Goal: Information Seeking & Learning: Learn about a topic

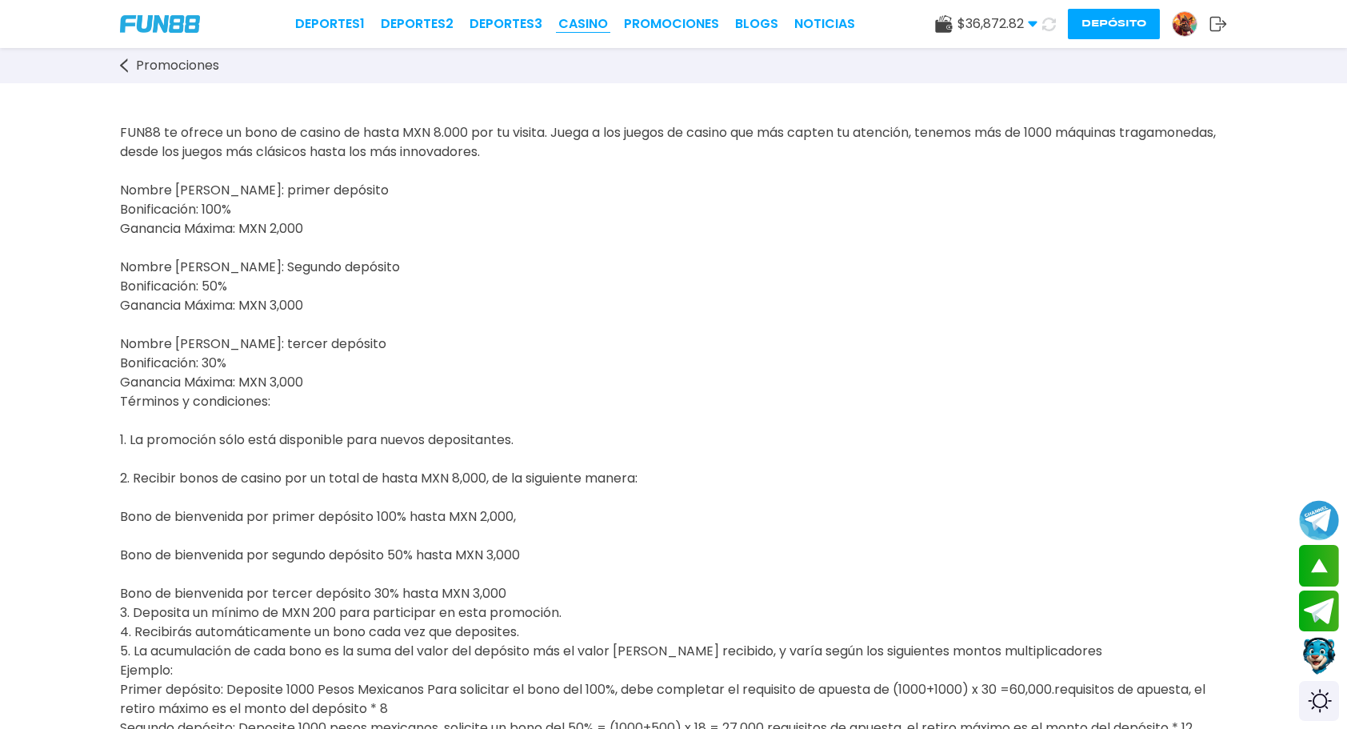
click at [586, 22] on link "CASINO" at bounding box center [583, 23] width 50 height 19
click at [654, 22] on link "Promociones" at bounding box center [671, 23] width 95 height 19
click at [666, 24] on link "Promociones" at bounding box center [671, 23] width 95 height 19
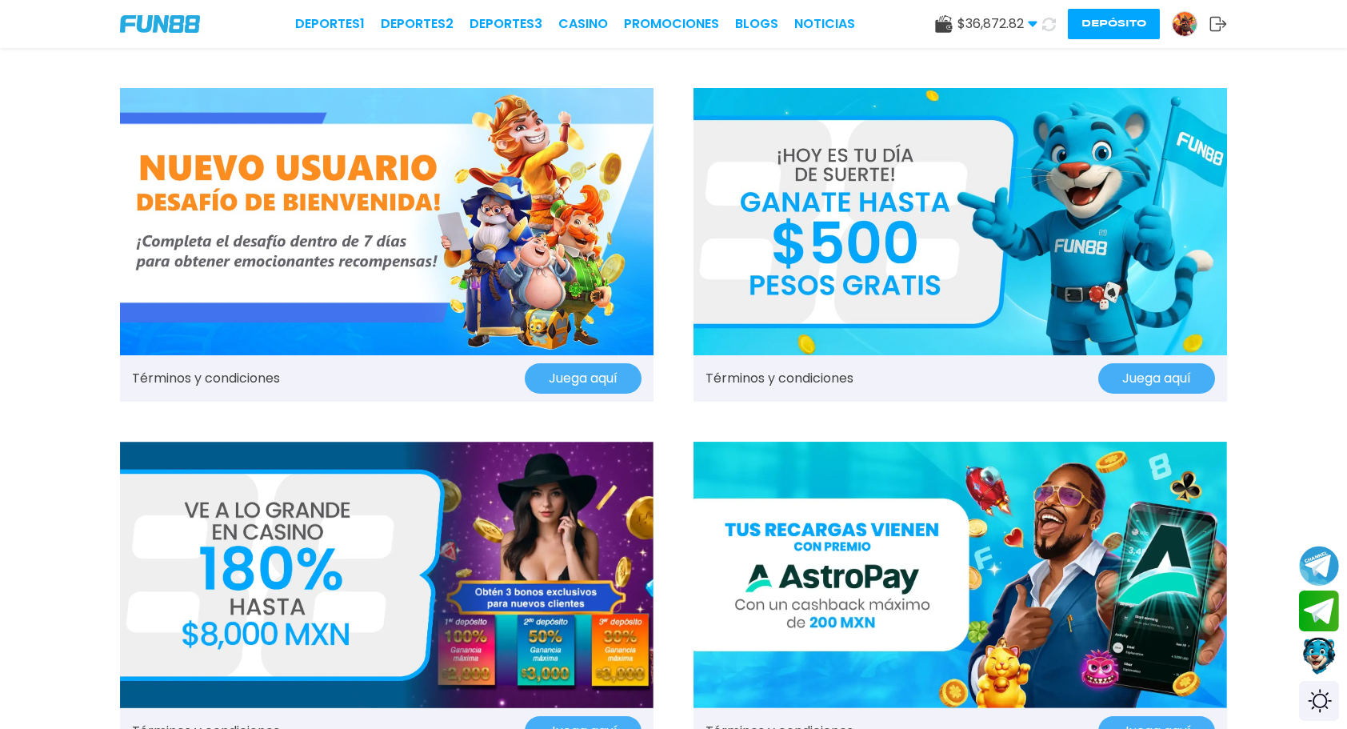
click at [441, 207] on img at bounding box center [387, 221] width 534 height 267
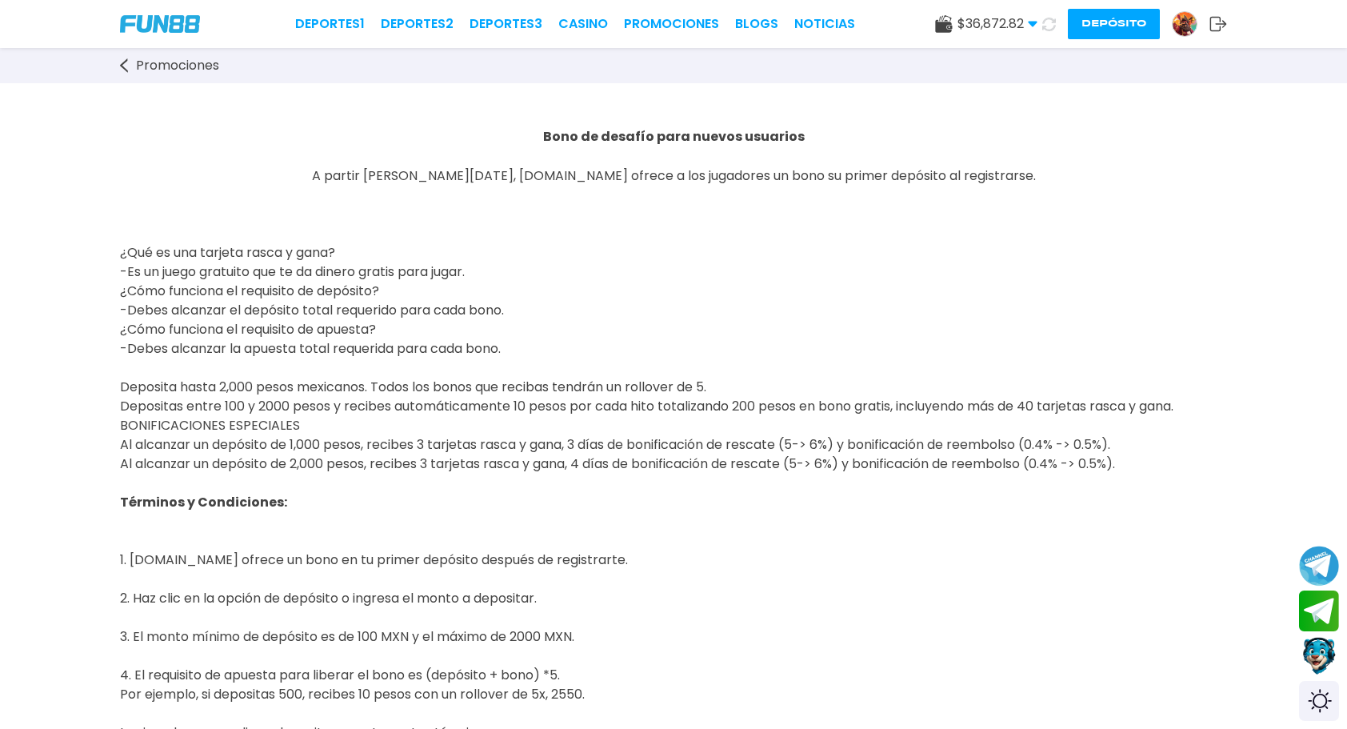
click at [677, 379] on span "Deposita hasta 2,000 pesos mexicanos. Todos los bonos que recibas tendrán un ro…" at bounding box center [647, 425] width 1054 height 95
drag, startPoint x: 123, startPoint y: 251, endPoint x: 397, endPoint y: 249, distance: 273.6
click at [397, 249] on p "¿Qué es una tarjeta rasca y gana? -Es un juego gratuito que te da dinero gratis…" at bounding box center [673, 330] width 1107 height 288
drag, startPoint x: 397, startPoint y: 249, endPoint x: 546, endPoint y: 273, distance: 150.7
click at [546, 273] on p "¿Qué es una tarjeta rasca y gana? -Es un juego gratuito que te da dinero gratis…" at bounding box center [673, 330] width 1107 height 288
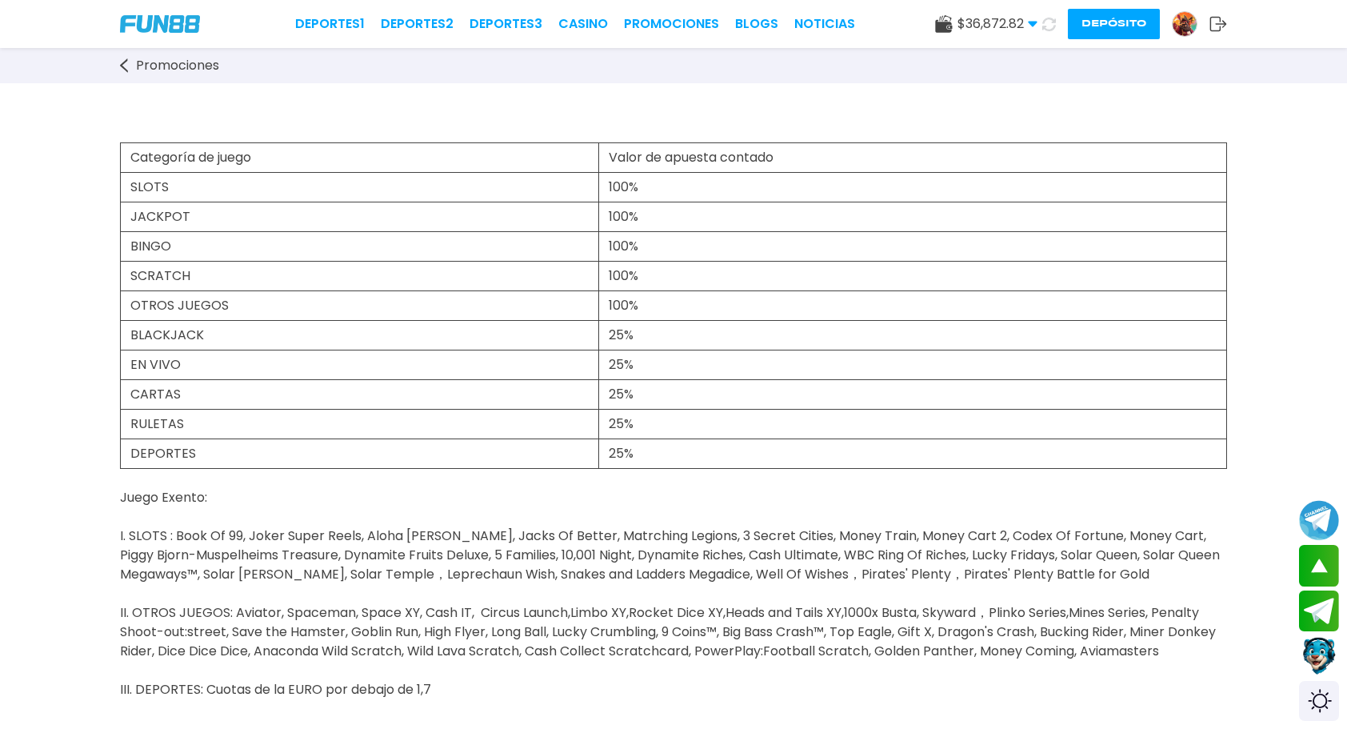
scroll to position [800, 0]
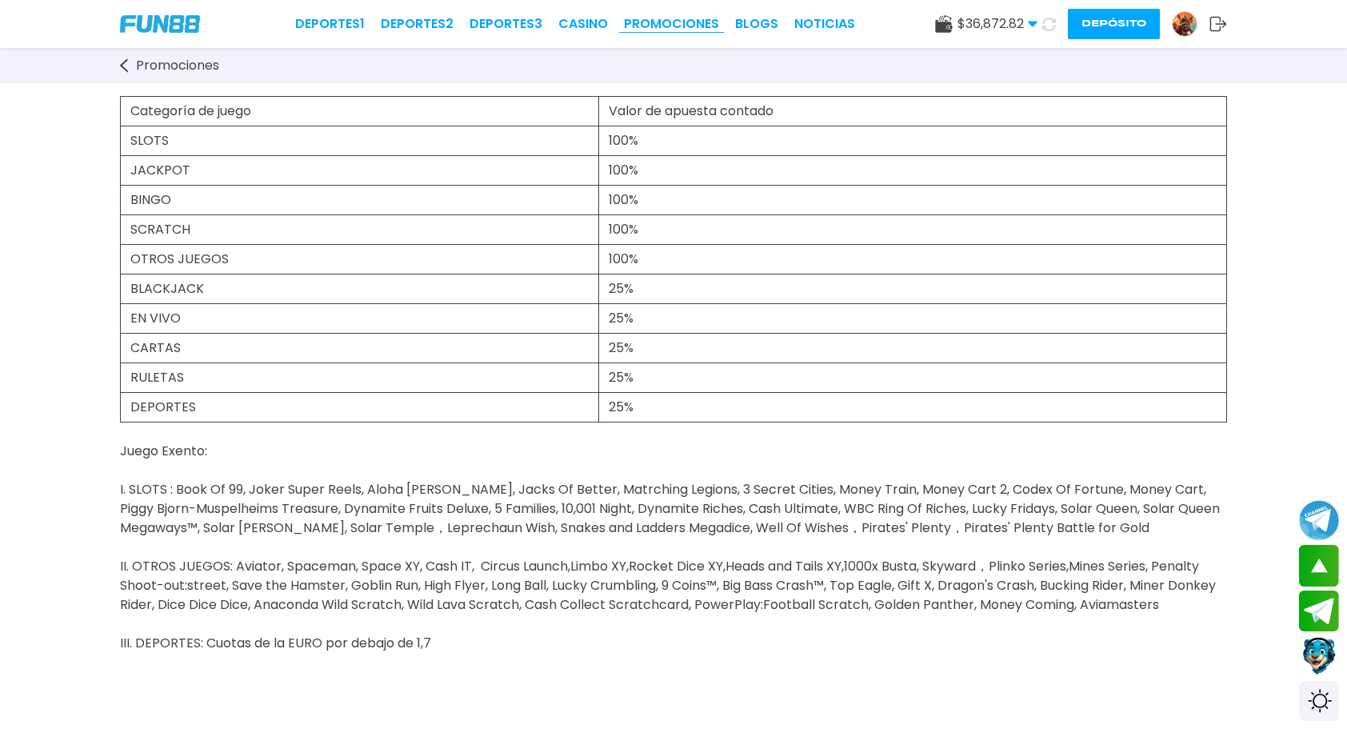
click at [669, 22] on link "Promociones" at bounding box center [671, 23] width 95 height 19
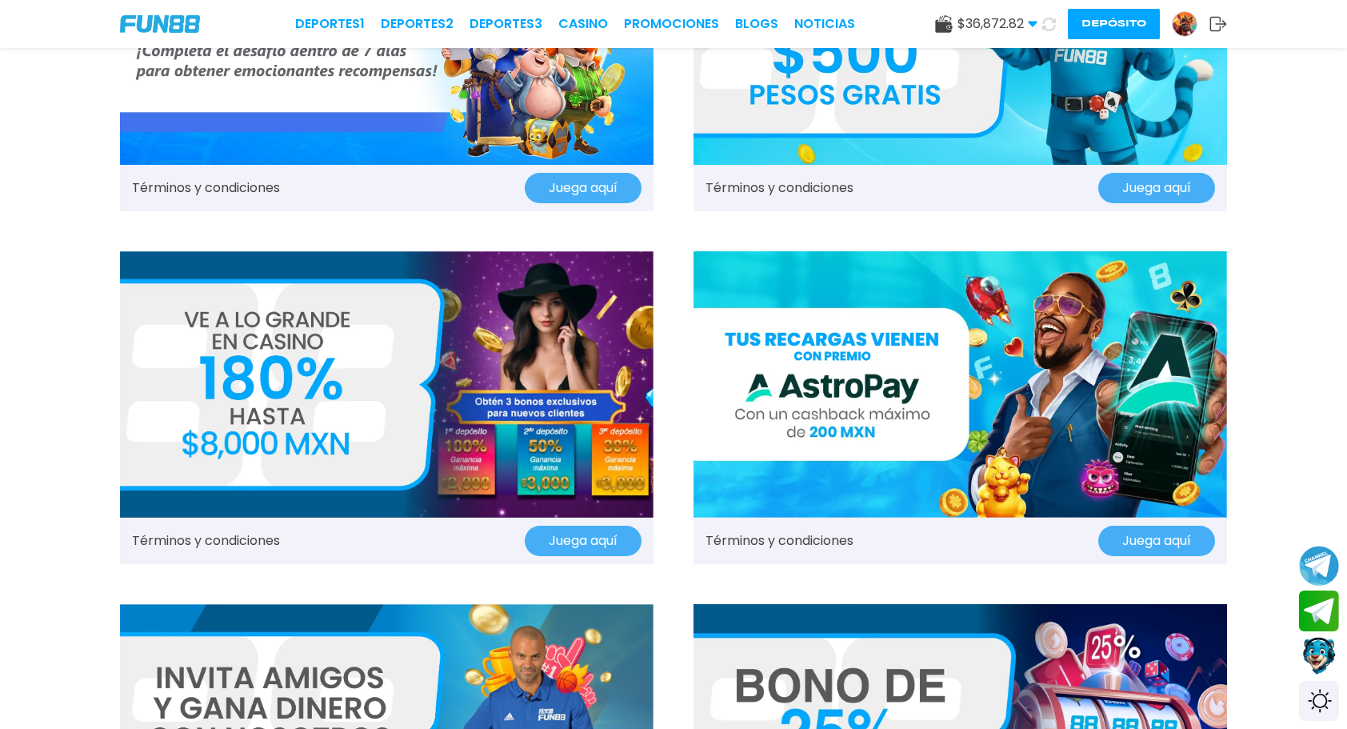
scroll to position [400, 0]
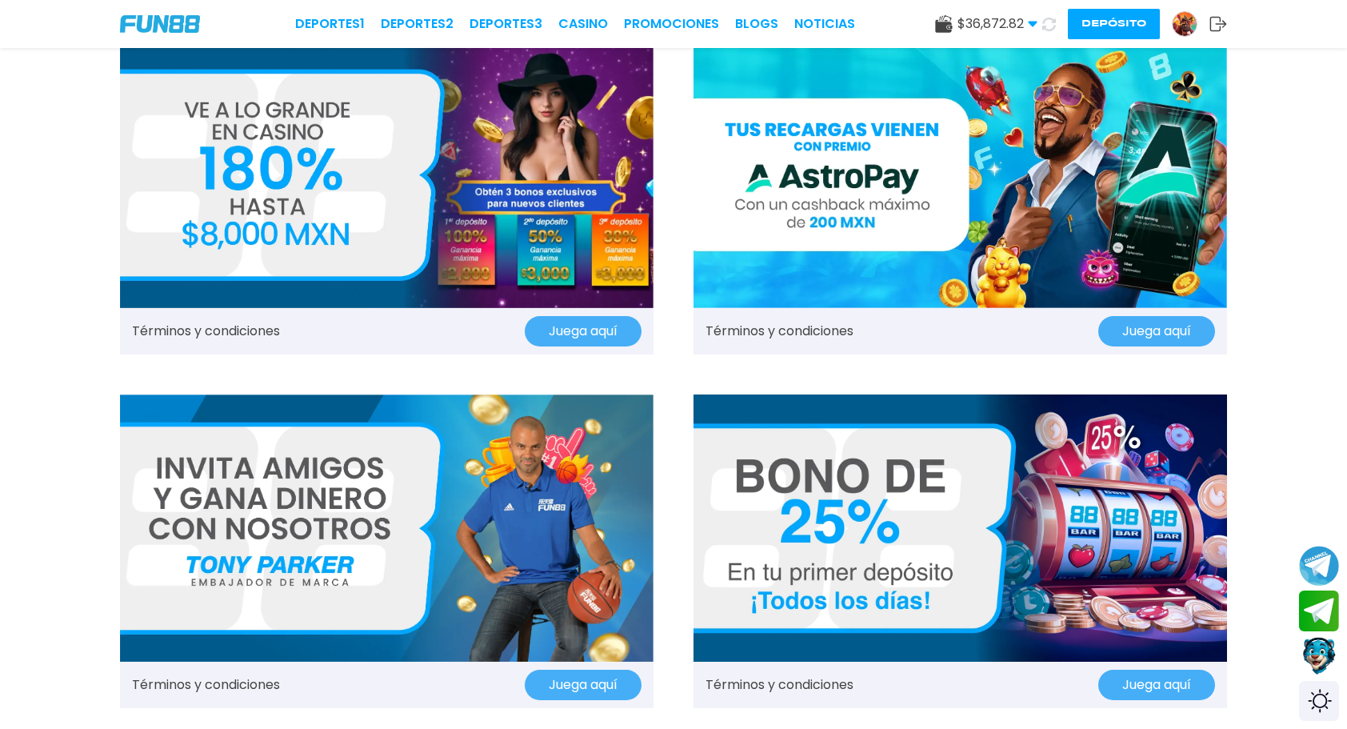
click at [835, 157] on img at bounding box center [961, 175] width 534 height 267
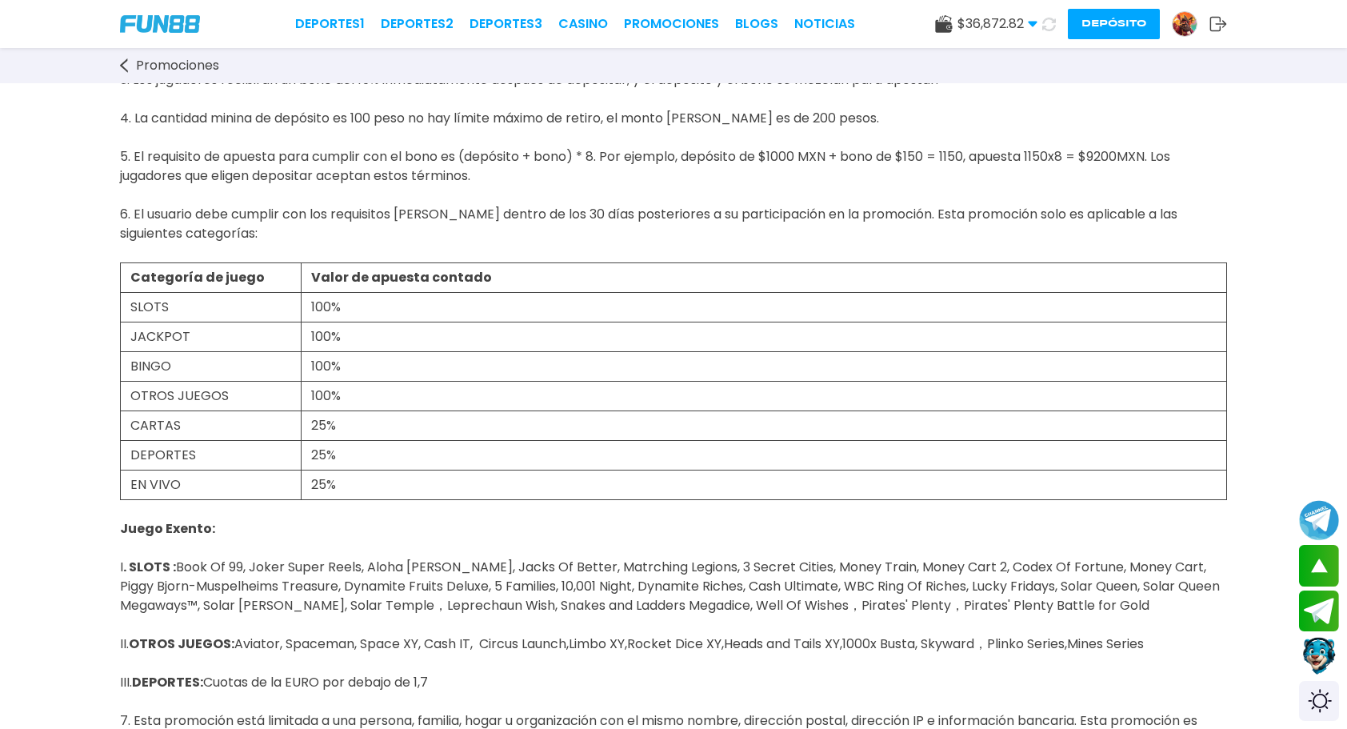
scroll to position [394, 0]
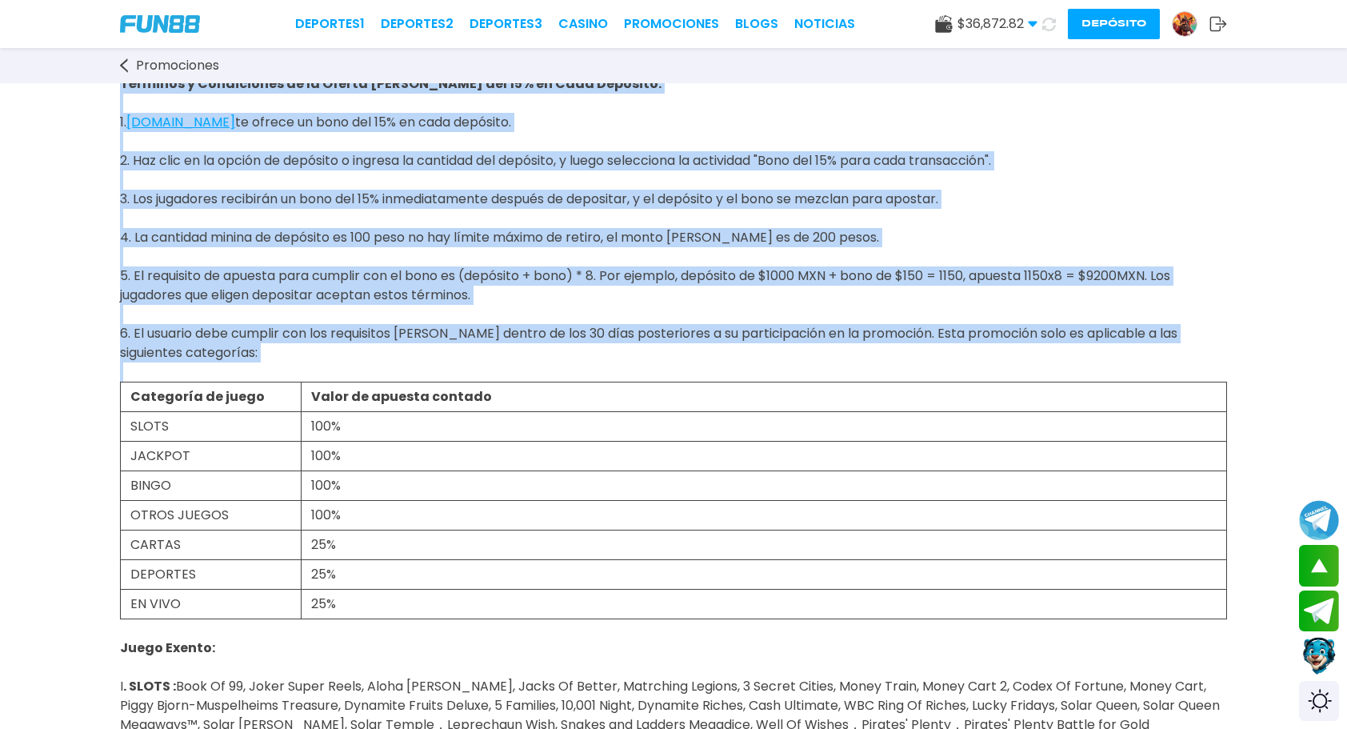
drag, startPoint x: 117, startPoint y: 208, endPoint x: 538, endPoint y: 368, distance: 451.0
click at [538, 368] on div "Obten un Bono Del 15% en Todos Tus Depositos A partir de hoy, FUN88.MX ofrece a…" at bounding box center [673, 587] width 1347 height 1796
copy span "A partir de hoy, FUN88.MX ofrece a todos los jugadores fondos promocionales del…"
click at [666, 27] on link "Promociones" at bounding box center [671, 23] width 95 height 19
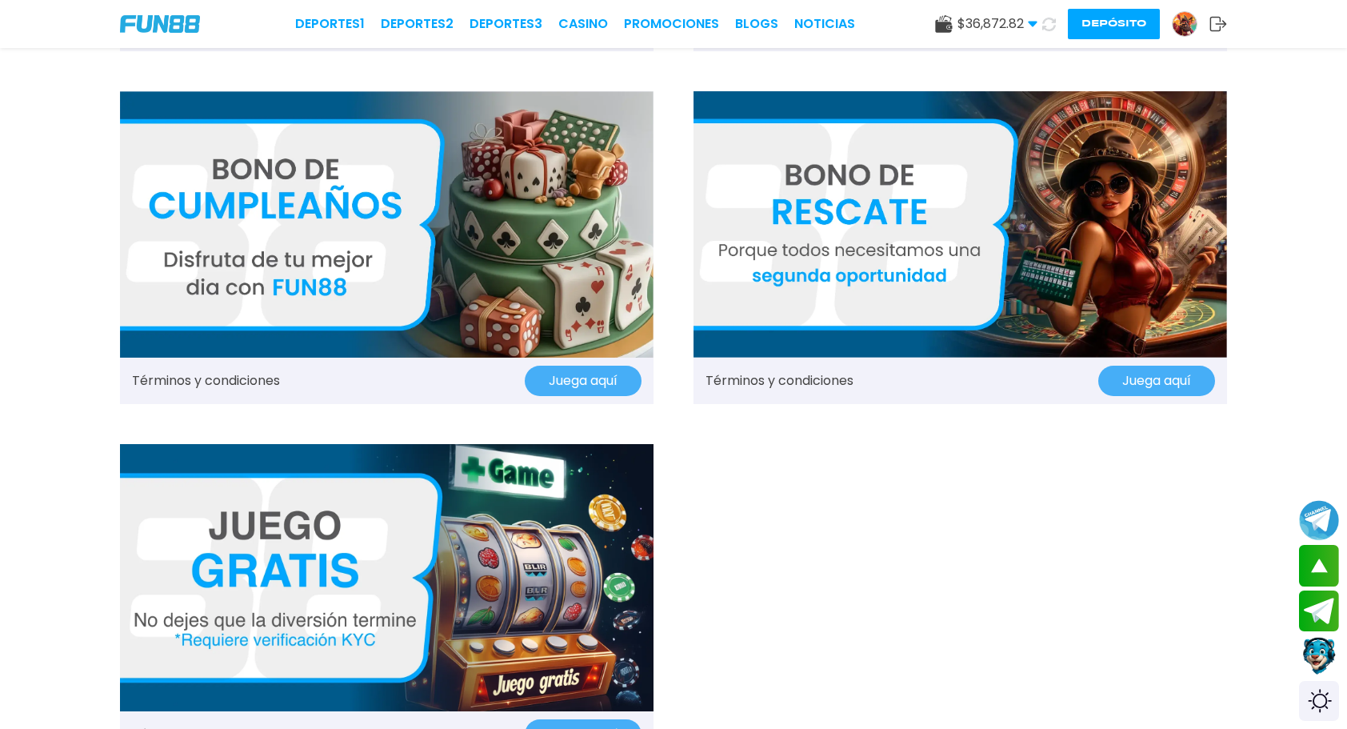
scroll to position [1840, 0]
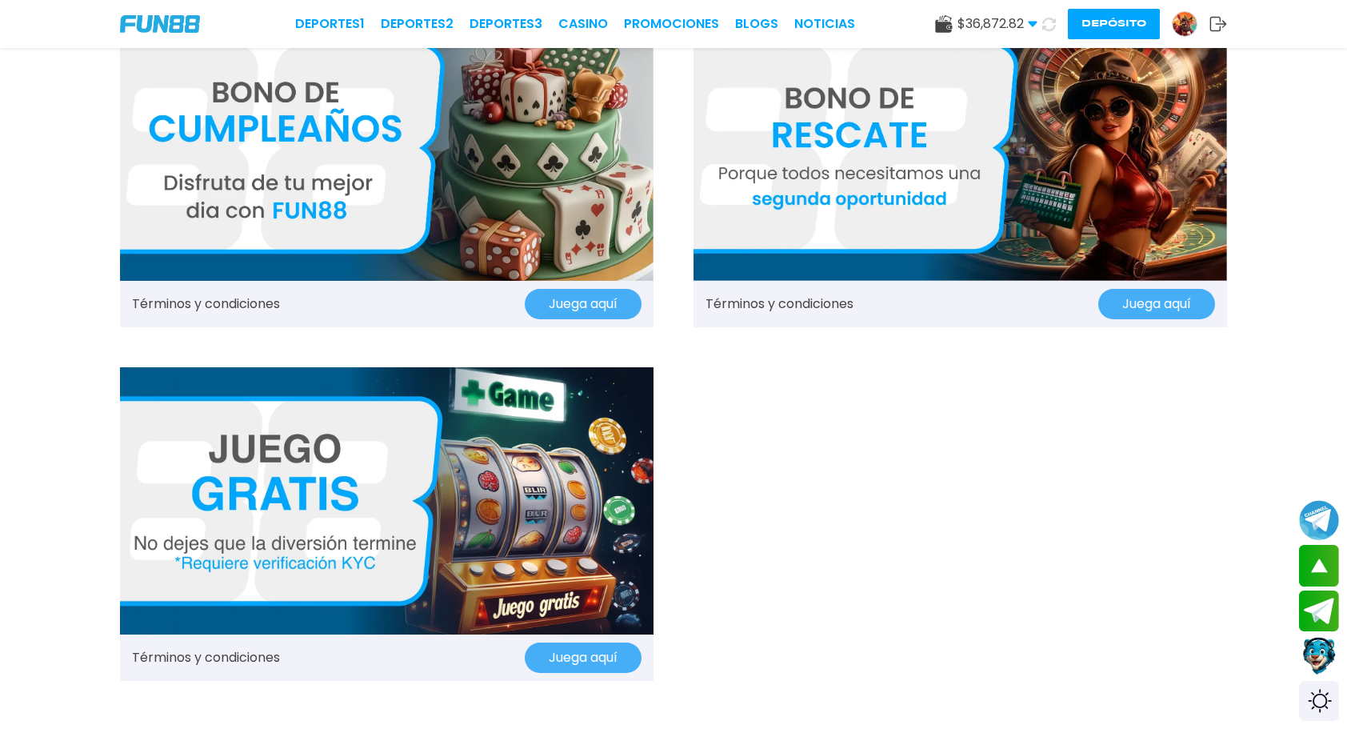
click at [991, 25] on span "$ 36,872.82" at bounding box center [998, 23] width 80 height 19
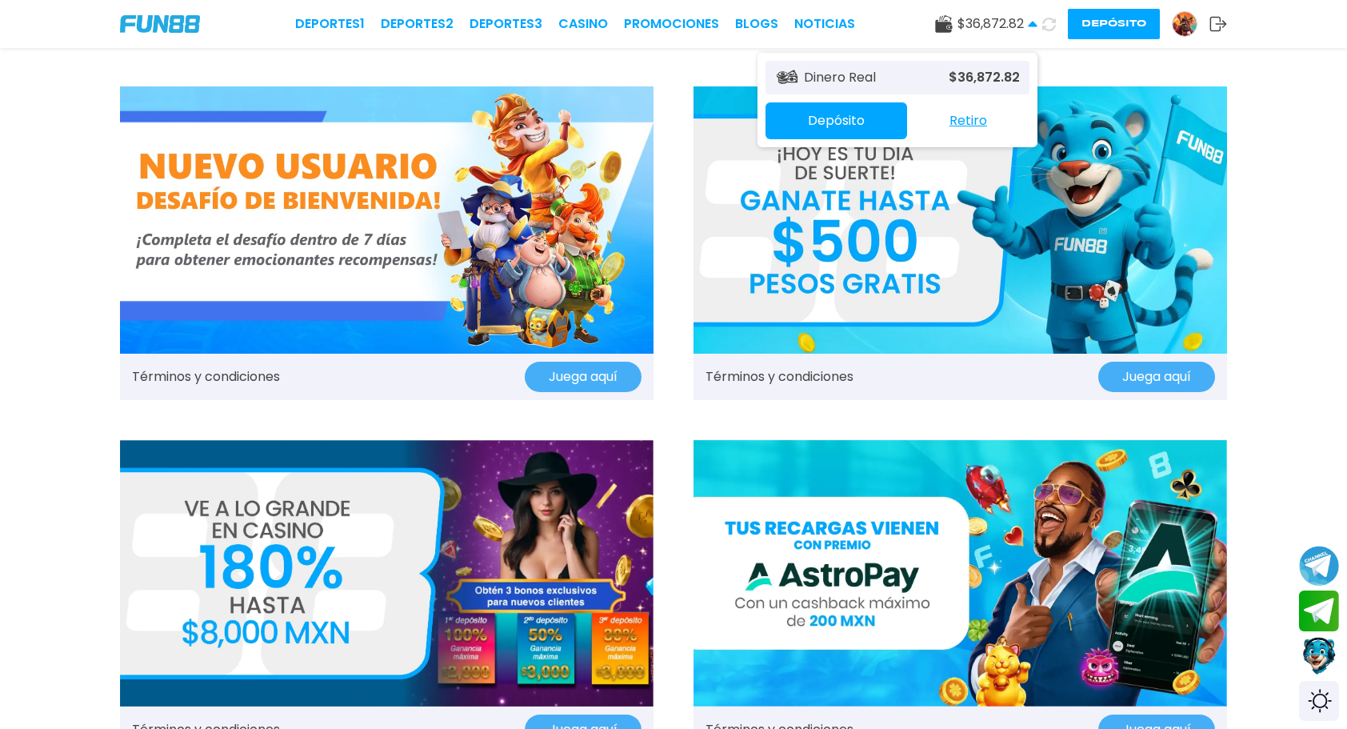
scroll to position [0, 0]
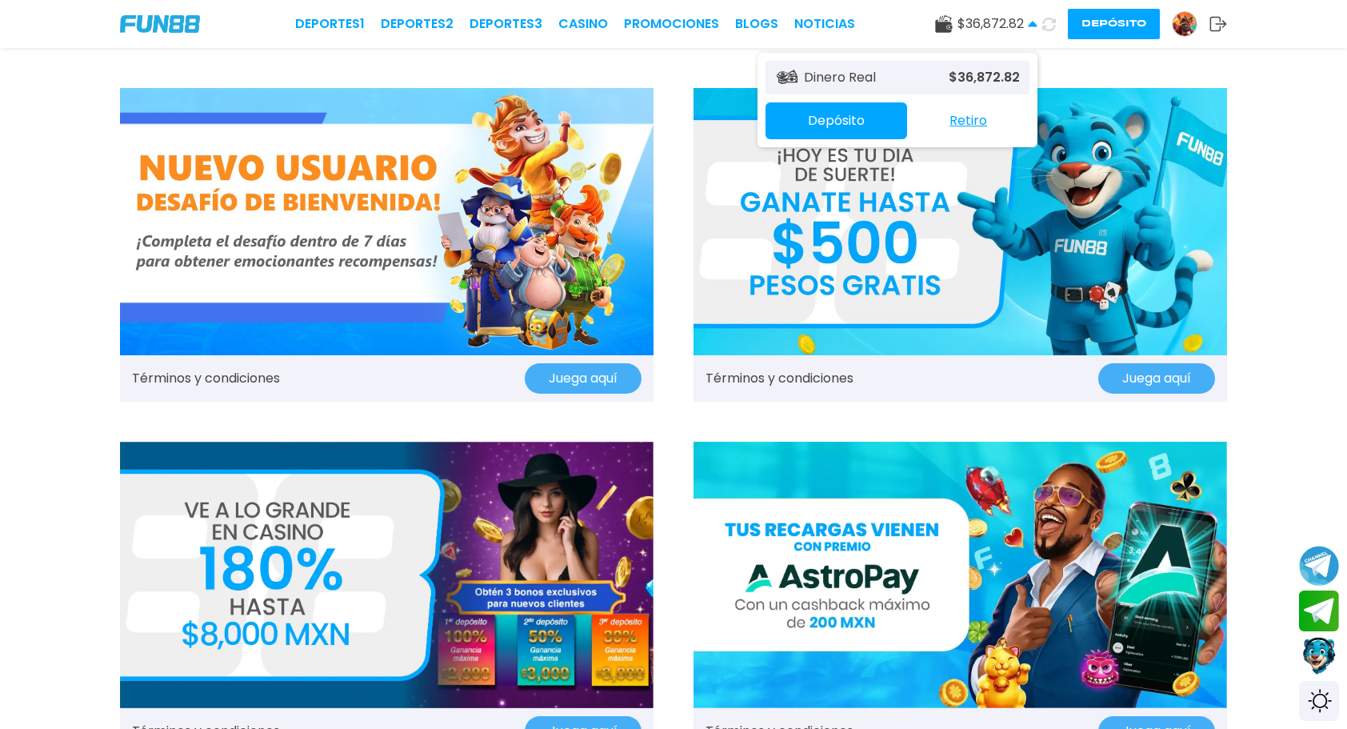
click at [854, 121] on button "Depósito" at bounding box center [837, 120] width 142 height 37
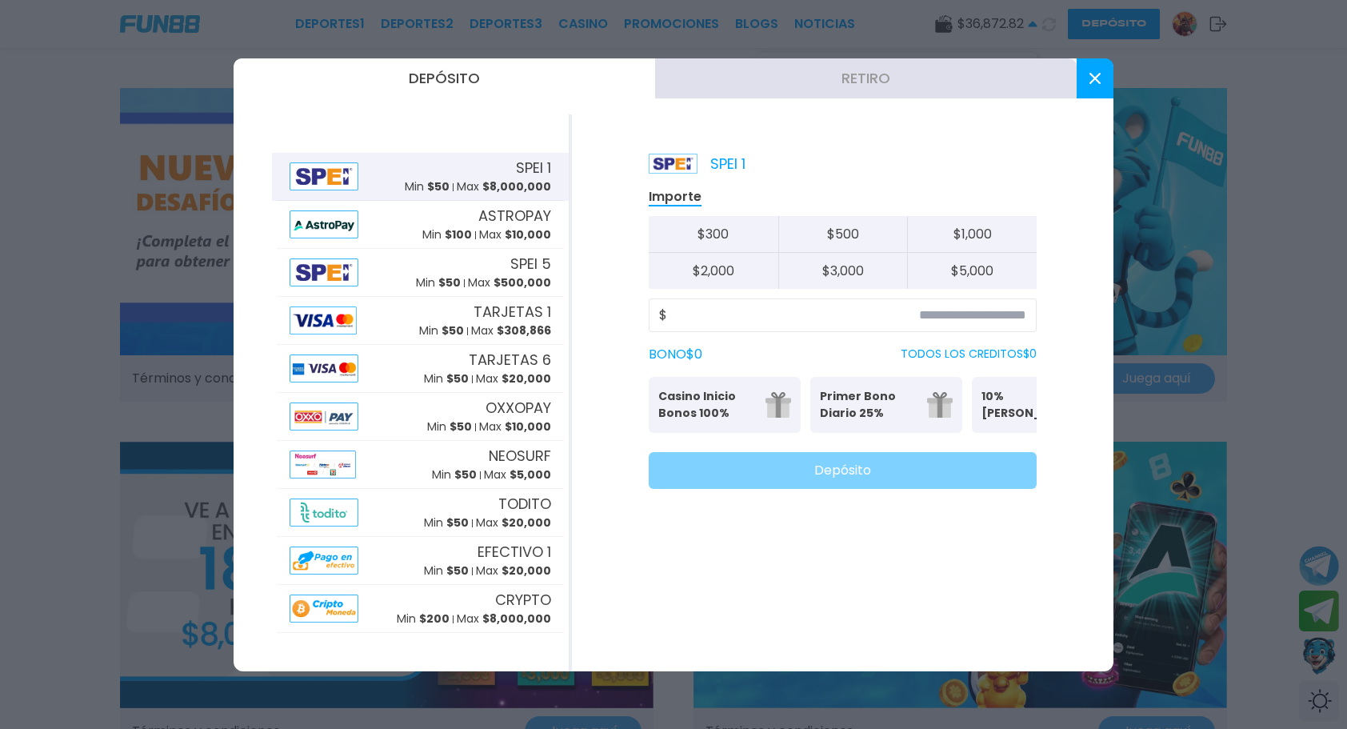
click at [725, 232] on button "$ 300" at bounding box center [714, 234] width 130 height 37
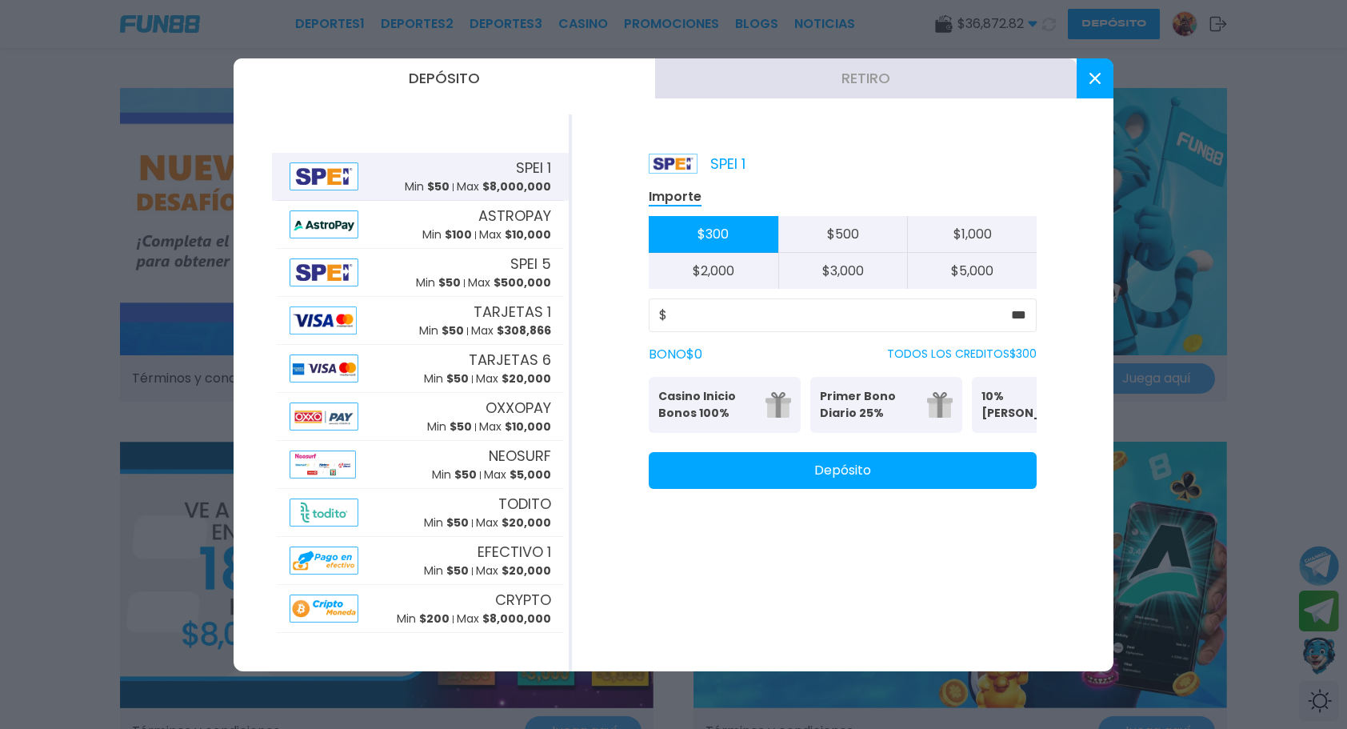
click at [835, 237] on button "$ 500" at bounding box center [843, 234] width 130 height 37
type input "***"
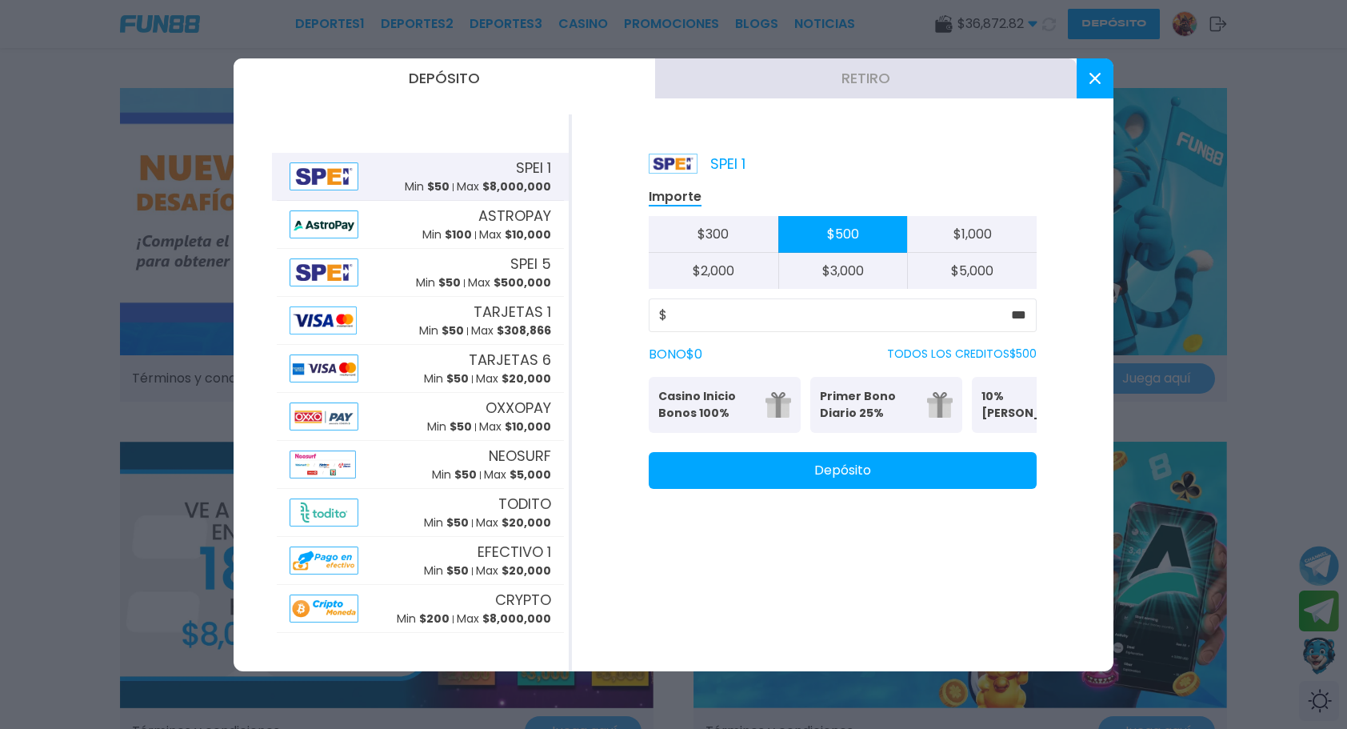
click at [995, 402] on p "10% Bono Ilimitado" at bounding box center [1031, 405] width 98 height 34
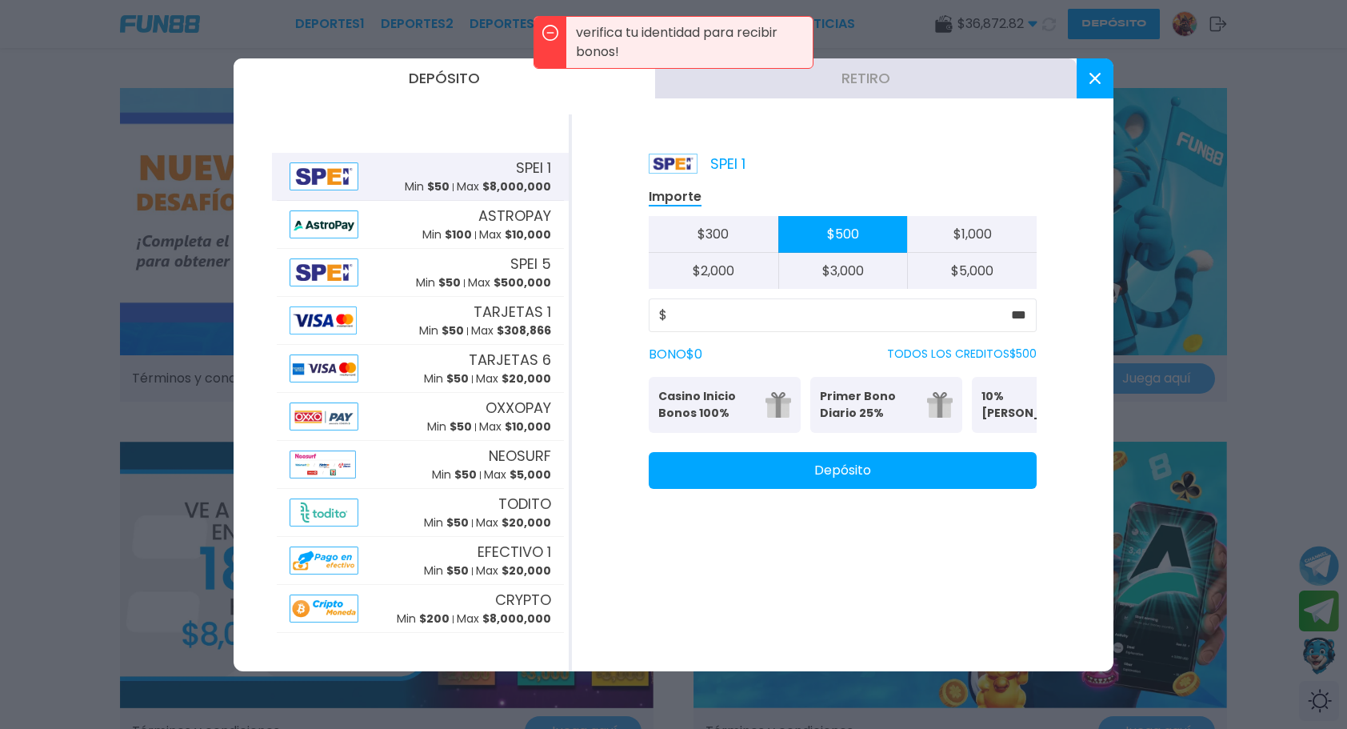
click at [757, 409] on button "Casino Inicio Bonos 100% Es necesario apostar 30 veces." at bounding box center [725, 405] width 152 height 56
drag, startPoint x: 882, startPoint y: 410, endPoint x: 904, endPoint y: 410, distance: 22.4
click at [882, 410] on p "Primer Bono Diario 25%" at bounding box center [869, 405] width 98 height 34
click at [990, 410] on p "10% Bono Ilimitado" at bounding box center [1031, 405] width 98 height 34
click at [1026, 403] on p "10% Bono Ilimitado" at bounding box center [1031, 405] width 98 height 34
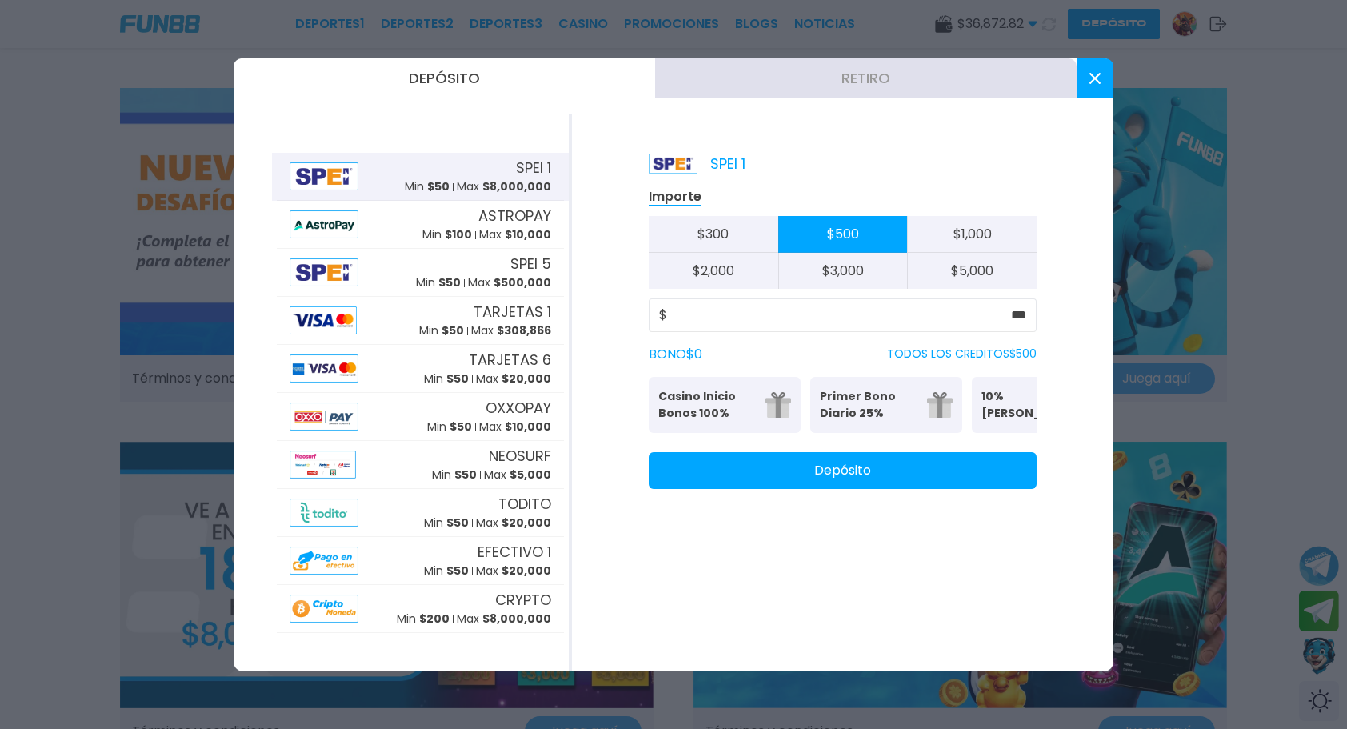
click at [1096, 82] on icon at bounding box center [1095, 78] width 11 height 11
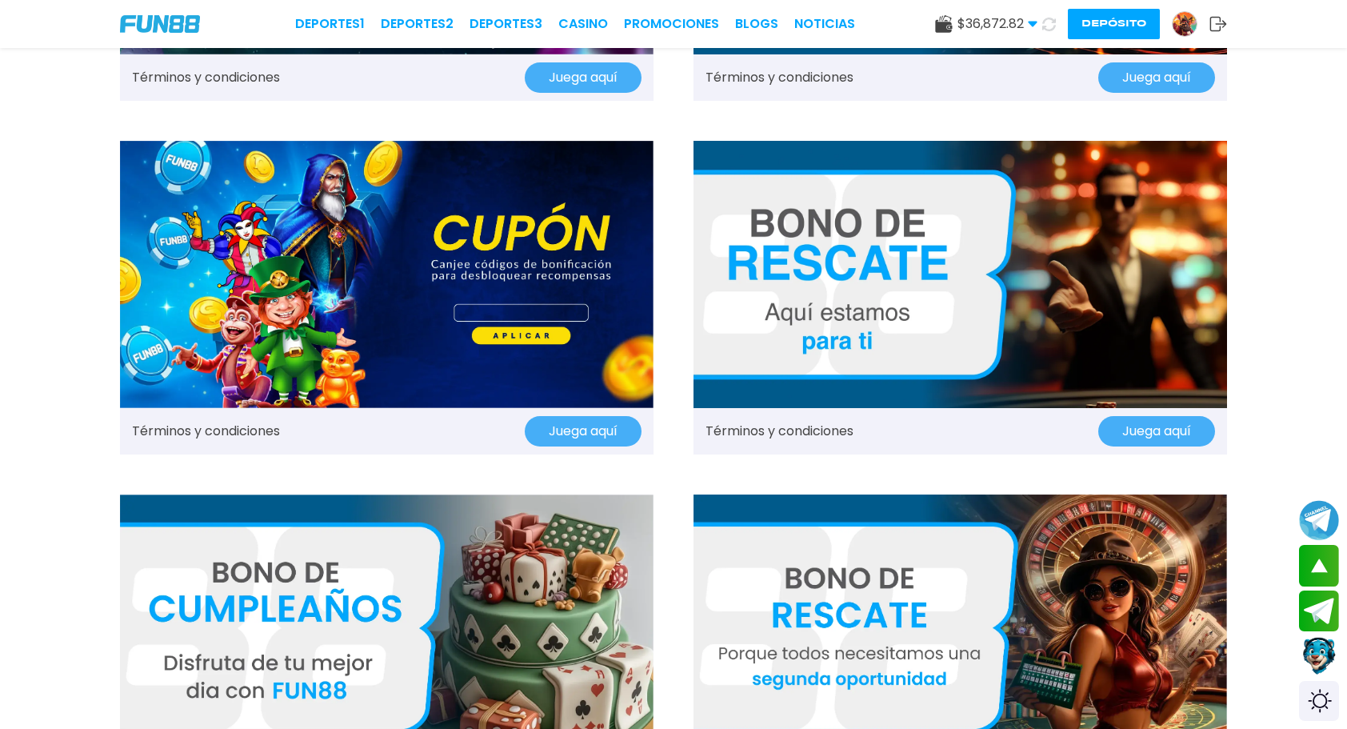
scroll to position [1840, 0]
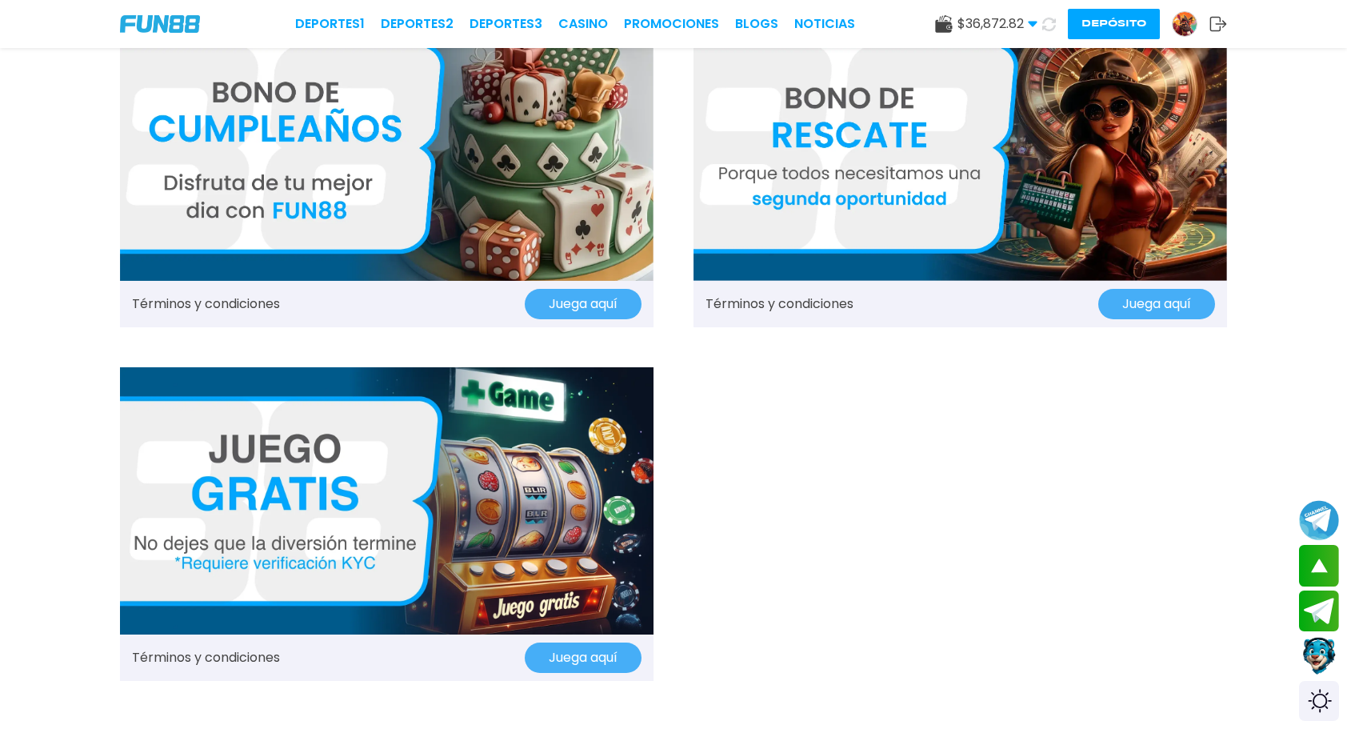
click at [286, 488] on img at bounding box center [387, 500] width 534 height 267
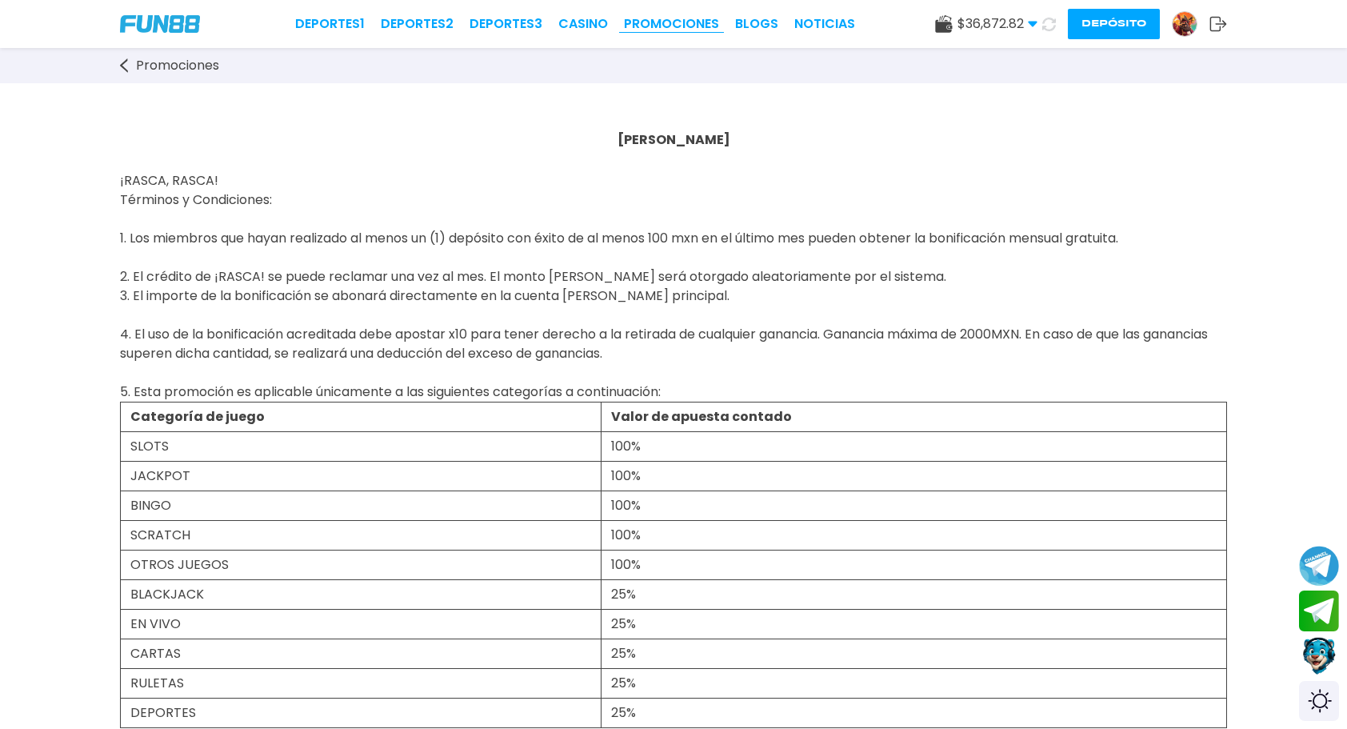
drag, startPoint x: 662, startPoint y: 24, endPoint x: 674, endPoint y: 24, distance: 11.2
click at [663, 24] on link "Promociones" at bounding box center [671, 23] width 95 height 19
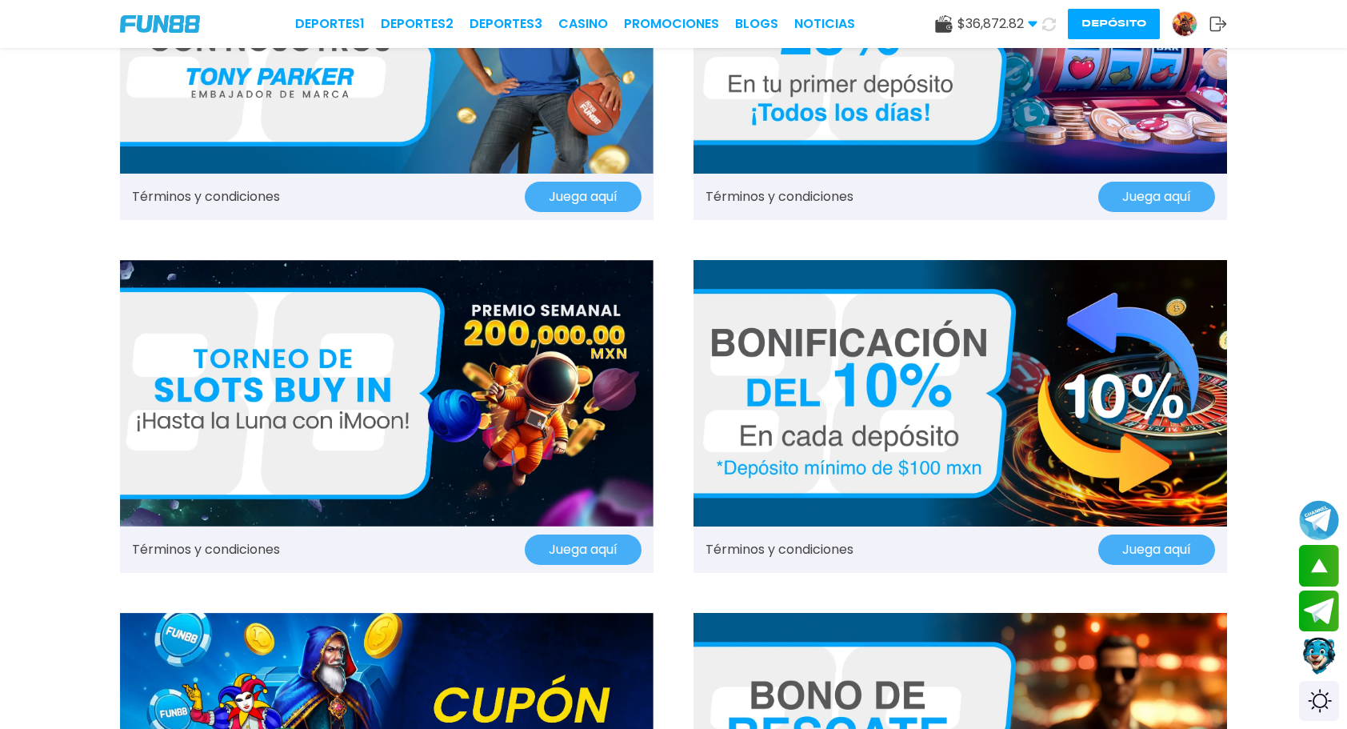
scroll to position [960, 0]
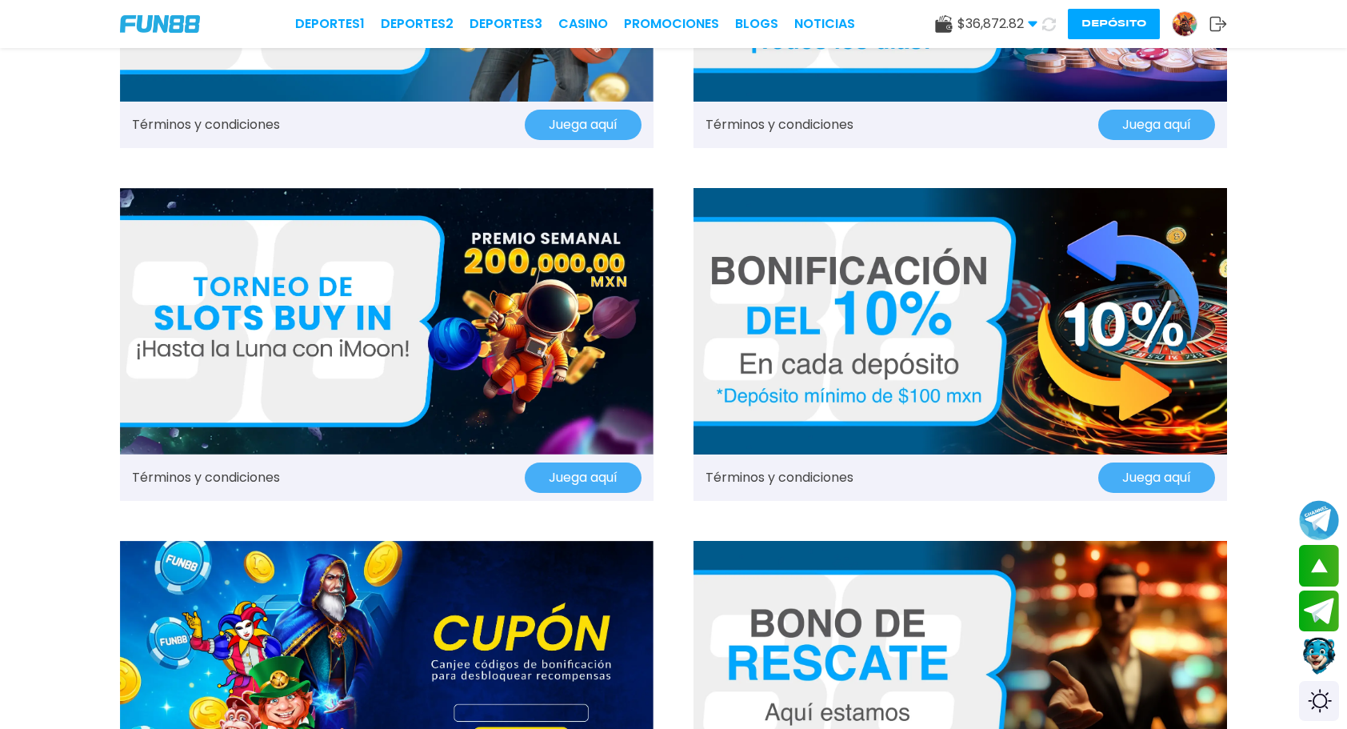
click at [892, 338] on img at bounding box center [961, 321] width 534 height 267
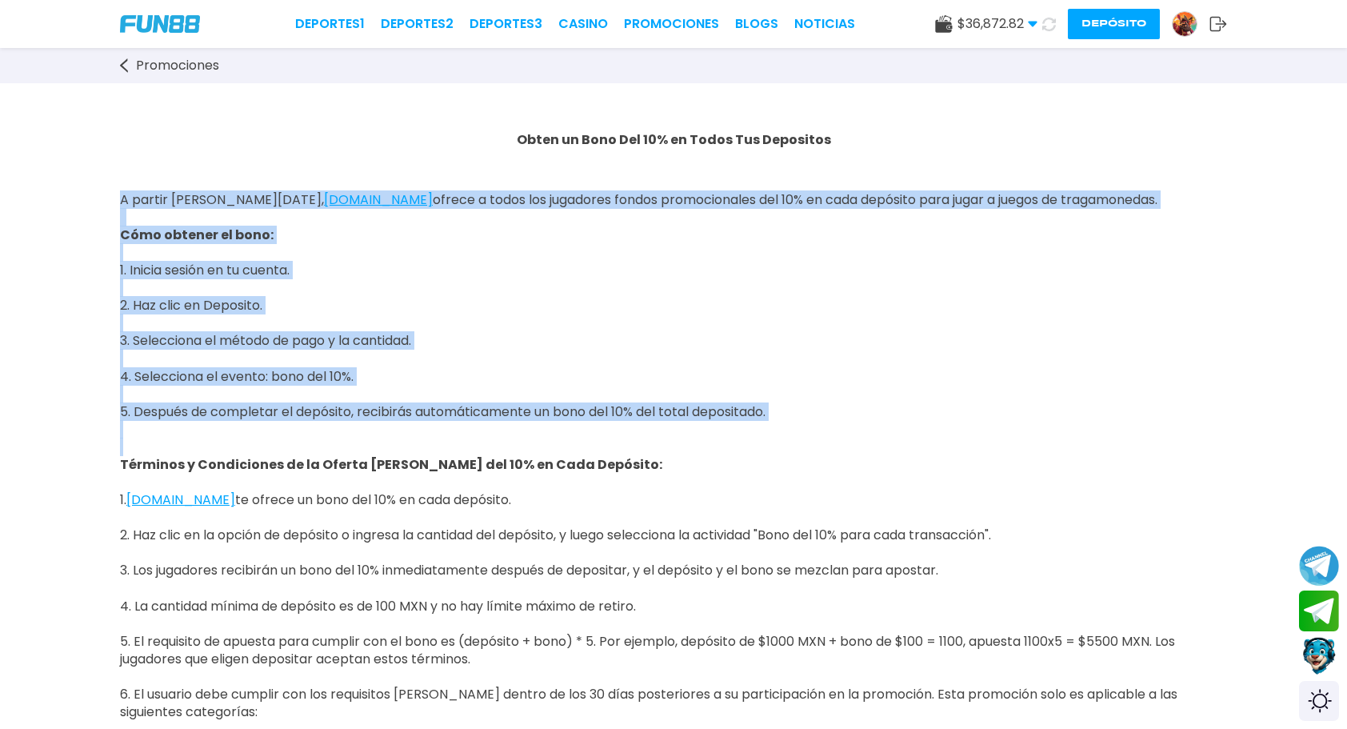
drag, startPoint x: 116, startPoint y: 194, endPoint x: 904, endPoint y: 441, distance: 825.9
copy span "A partir de hoy, FUN88.MX ofrece a todos los jugadores fondos promocionales del…"
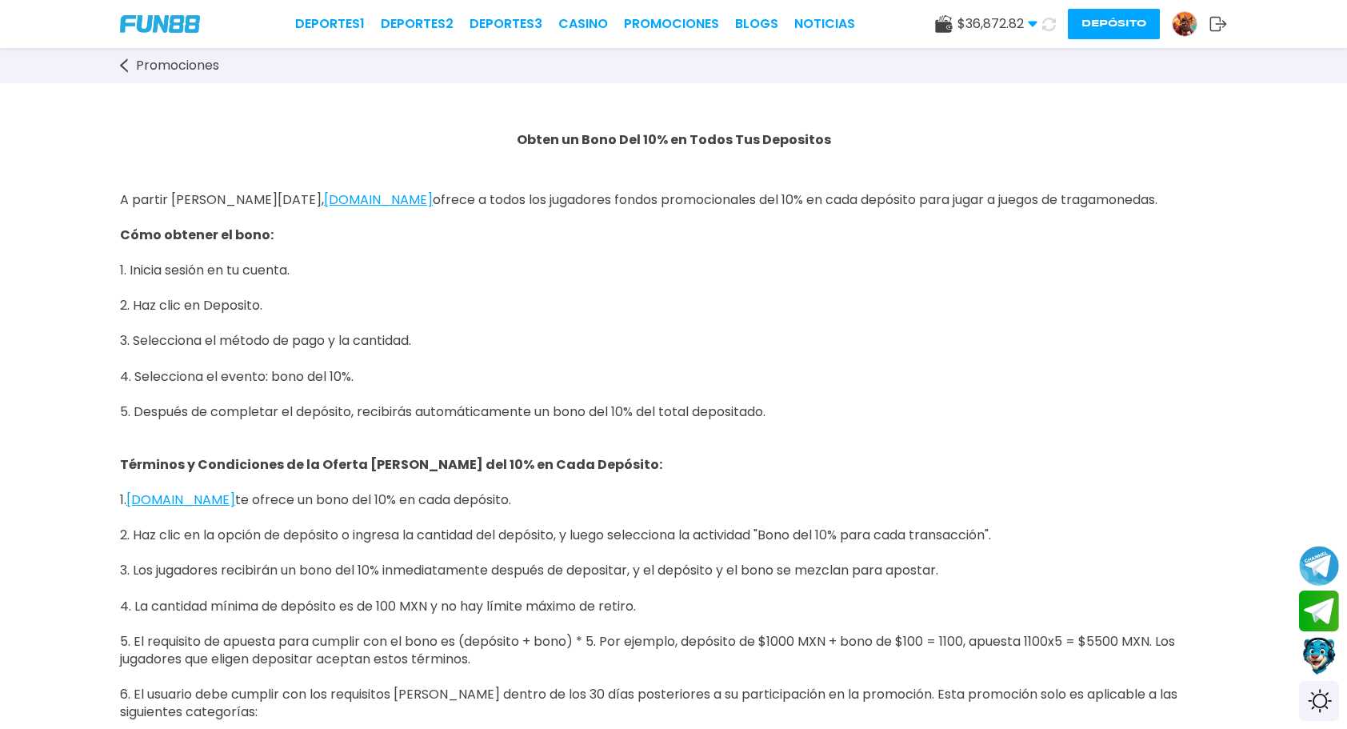
click at [596, 187] on p "A partir de hoy, FUN88.MX ofrece a todos los jugadores fondos promocionales del…" at bounding box center [673, 447] width 1107 height 547
click at [692, 17] on link "Promociones" at bounding box center [671, 23] width 95 height 19
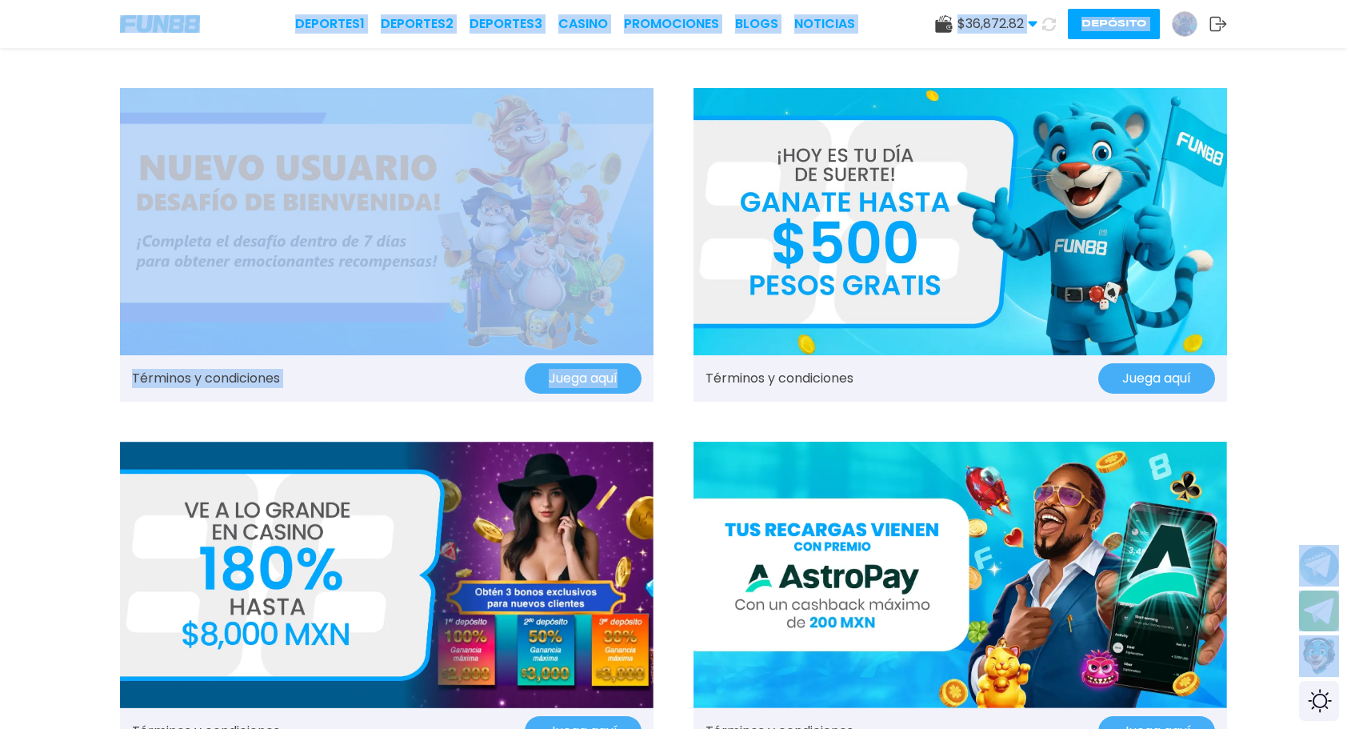
drag, startPoint x: 598, startPoint y: 372, endPoint x: 108, endPoint y: 43, distance: 589.8
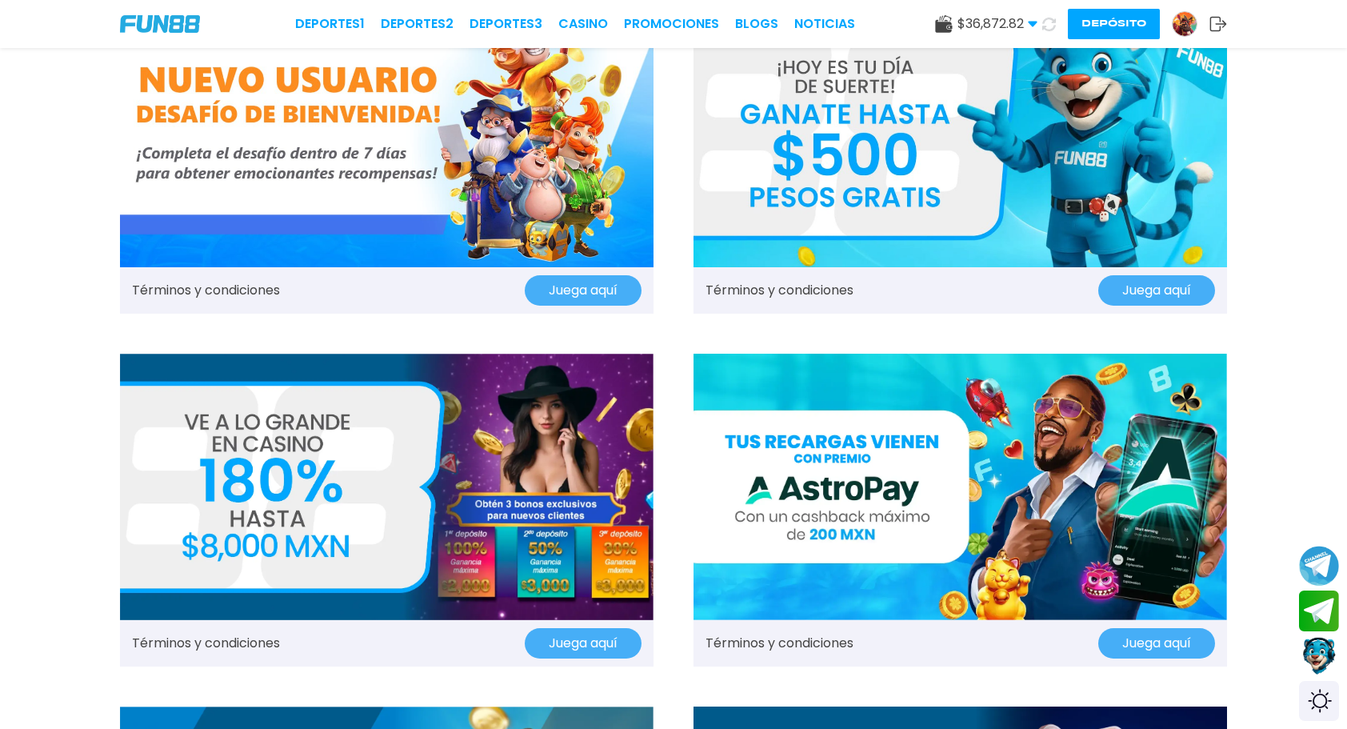
scroll to position [160, 0]
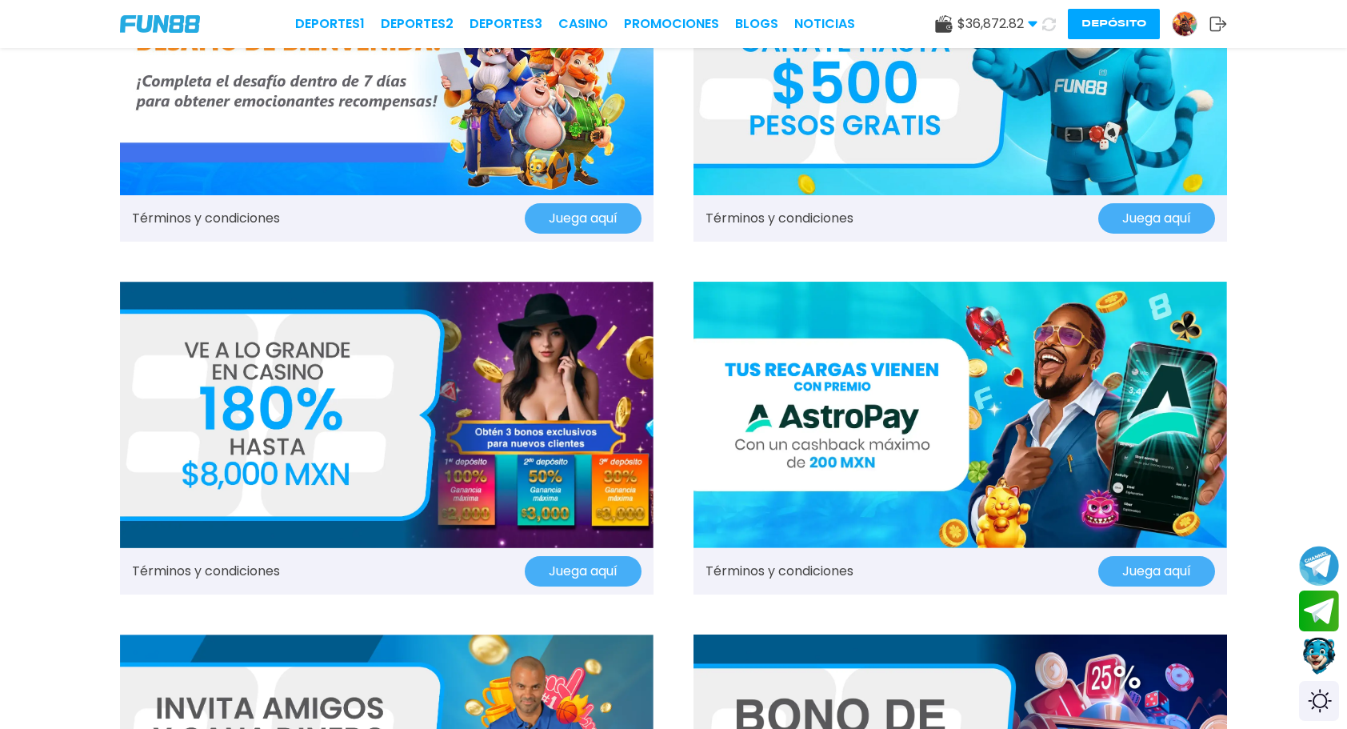
click at [407, 107] on img at bounding box center [387, 61] width 534 height 267
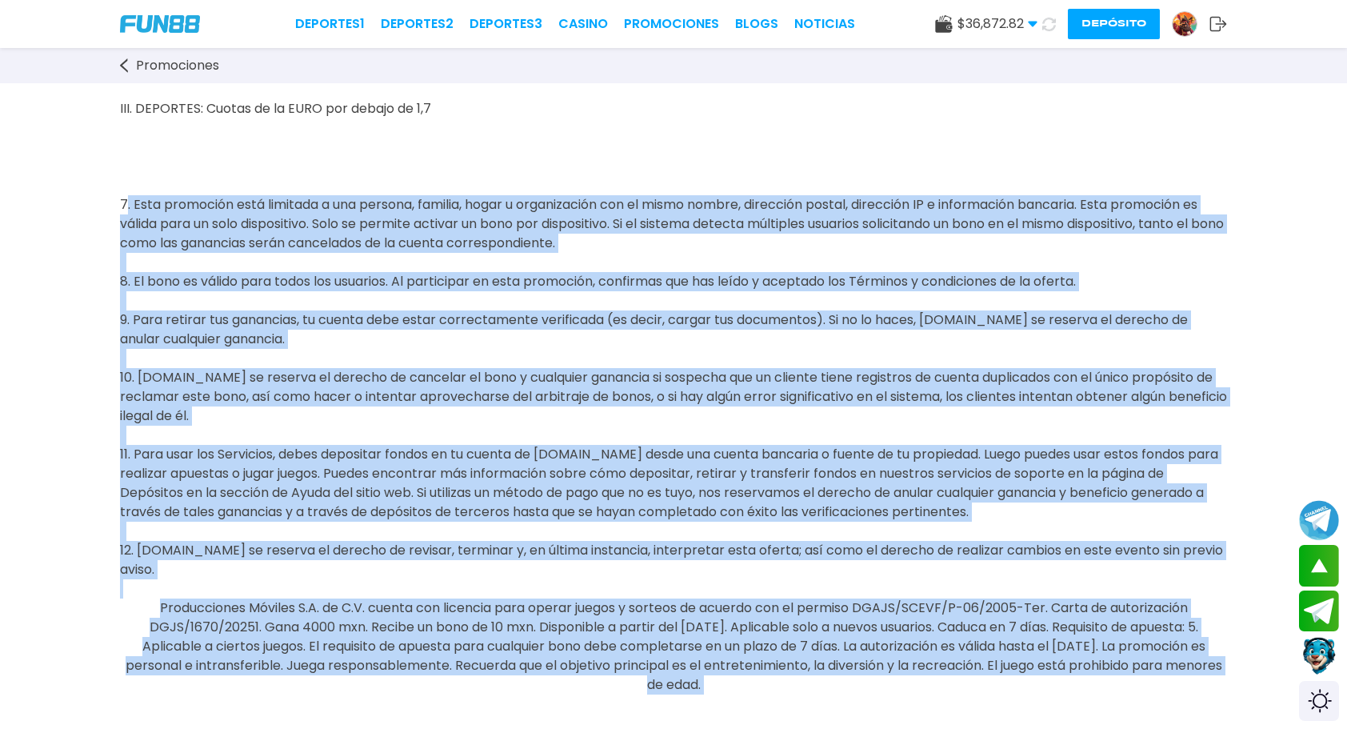
scroll to position [1376, 0]
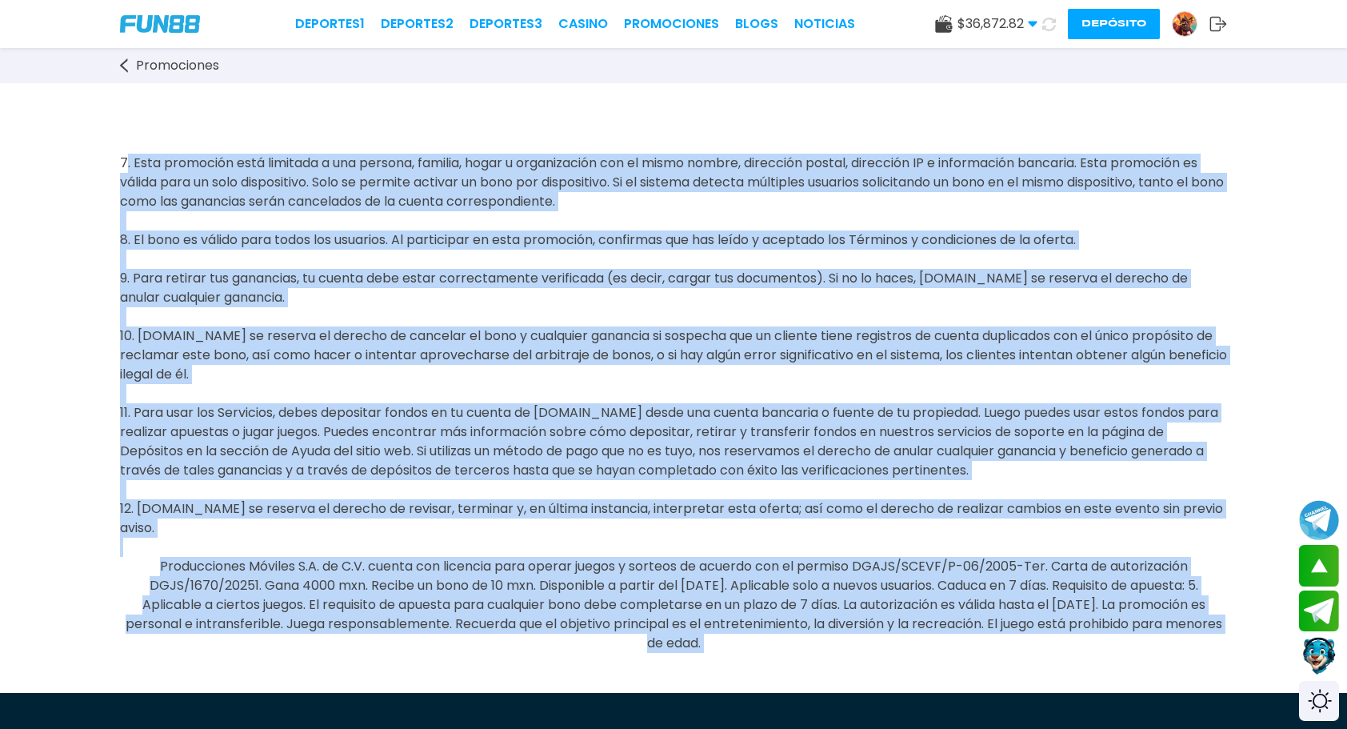
drag, startPoint x: 115, startPoint y: 249, endPoint x: 985, endPoint y: 624, distance: 947.2
copy div "7. Esta promoción está limitada a una persona, familia, hogar u organización co…"
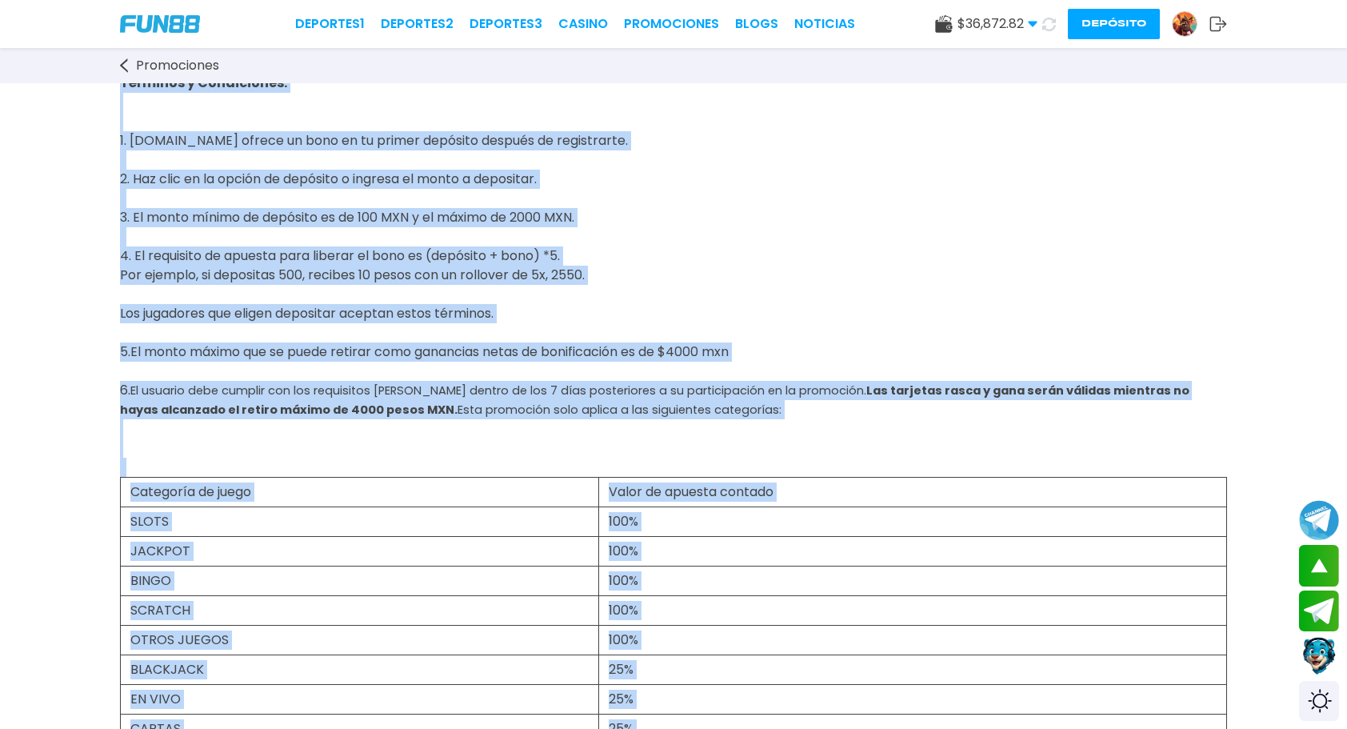
scroll to position [614, 0]
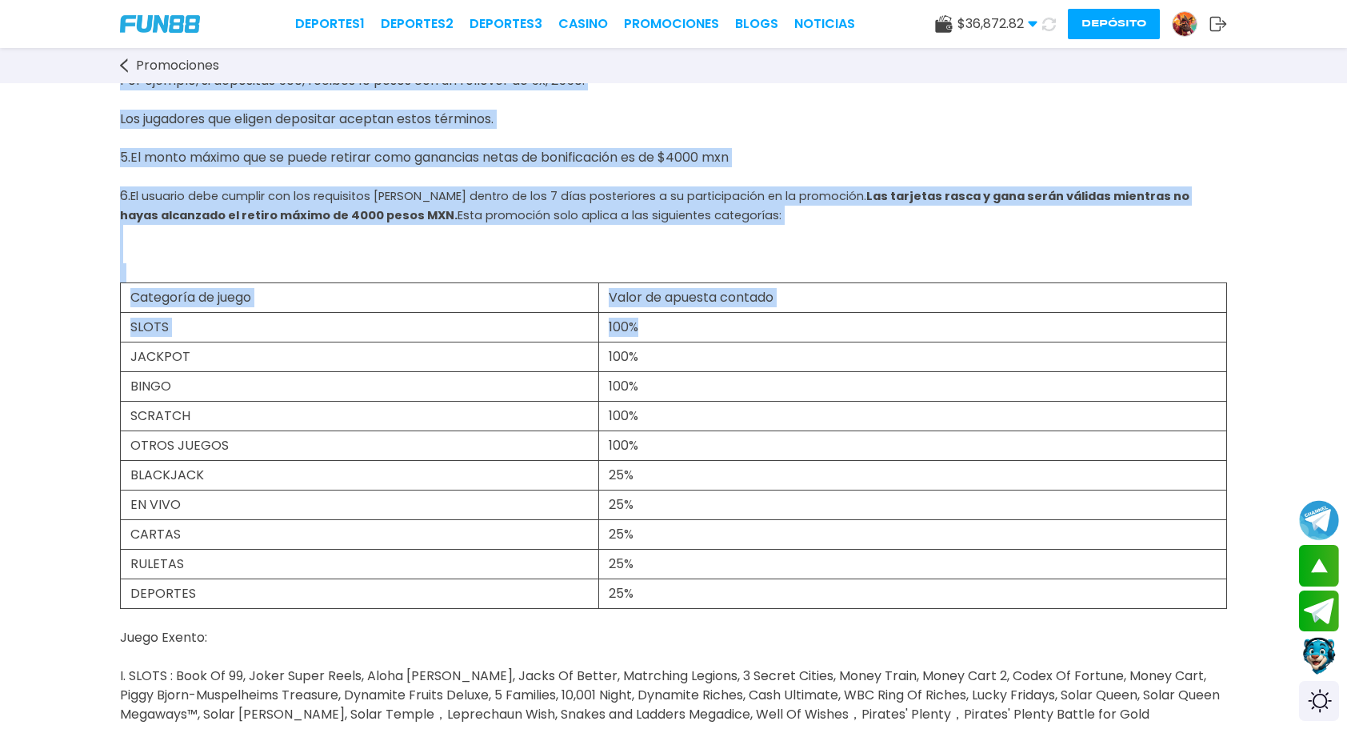
drag, startPoint x: 102, startPoint y: 249, endPoint x: 877, endPoint y: 314, distance: 777.2
click at [877, 314] on div "Bono de desafío para nuevos usuarios A partir [PERSON_NAME][DATE], [DOMAIN_NAME…" at bounding box center [673, 463] width 1347 height 1986
copy div "¿Lor ip dol sitamet conse a elit? -Se do eiusm temporin utl et do magnaa enimad…"
